Goal: Information Seeking & Learning: Learn about a topic

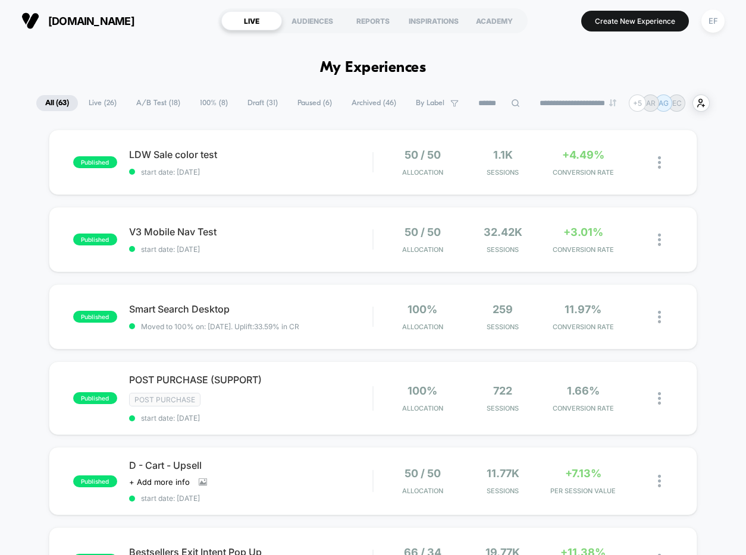
click at [142, 99] on span "A/B Test ( 18 )" at bounding box center [158, 103] width 62 height 16
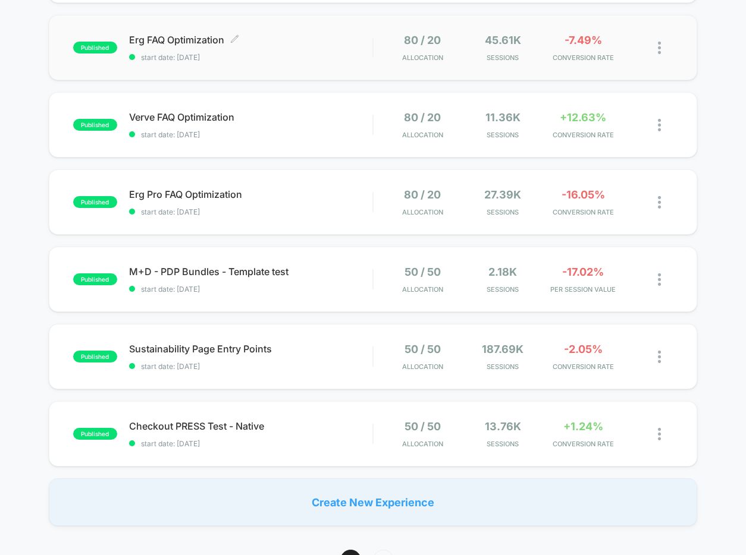
scroll to position [634, 0]
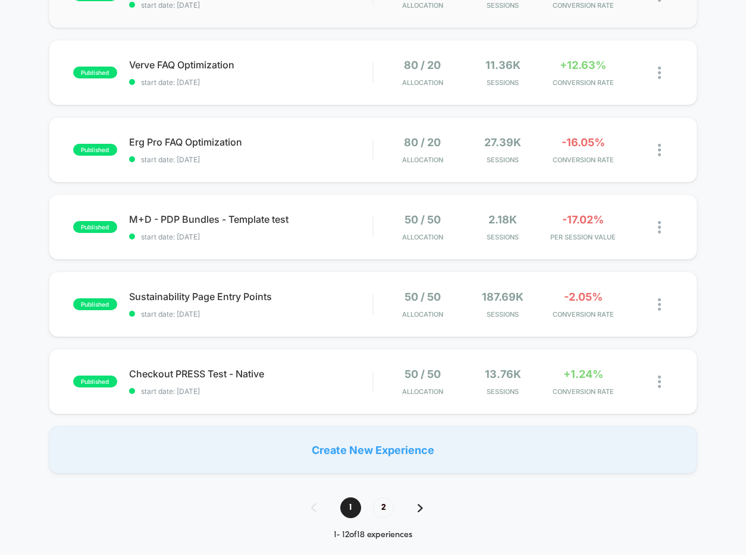
click at [319, 205] on div "published M+D - PDP Bundles - Template test start date: 7/31/2025 50 / 50 Alloc…" at bounding box center [373, 226] width 649 height 65
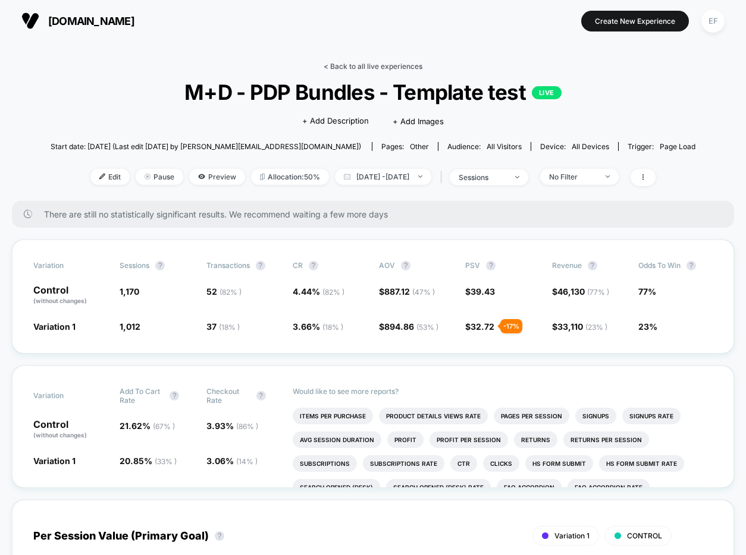
click at [373, 62] on link "< Back to all live experiences" at bounding box center [372, 66] width 99 height 9
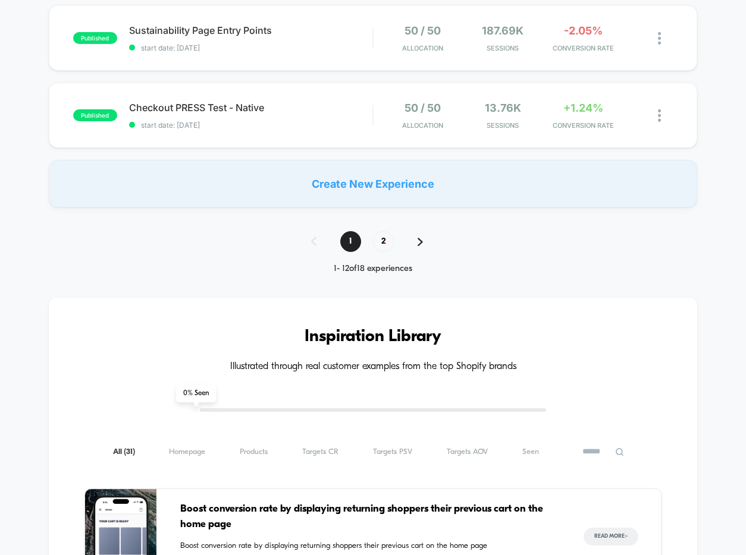
scroll to position [909, 0]
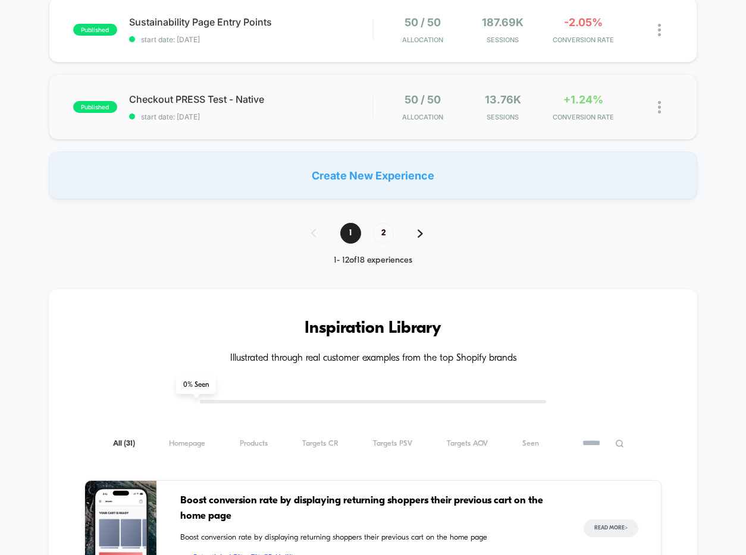
click at [298, 132] on div "published Checkout PRESS Test - Native start date: 7/17/2025 50 / 50 Allocation…" at bounding box center [373, 106] width 649 height 65
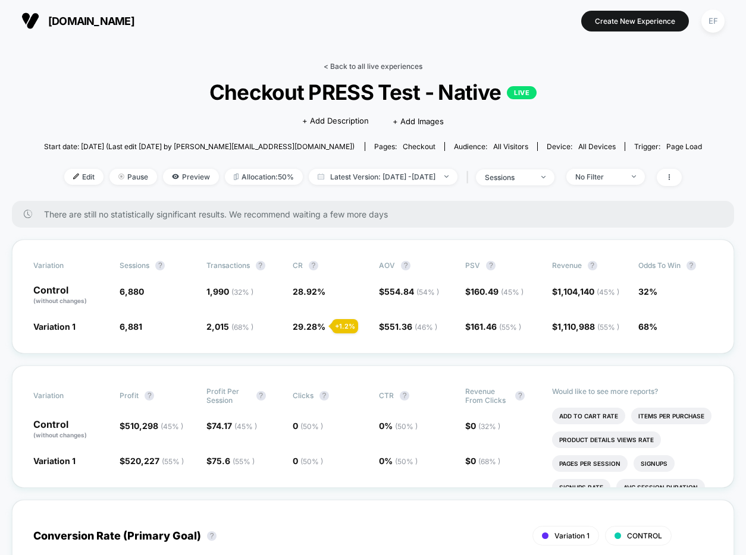
click at [363, 66] on link "< Back to all live experiences" at bounding box center [372, 66] width 99 height 9
